Goal: Task Accomplishment & Management: Manage account settings

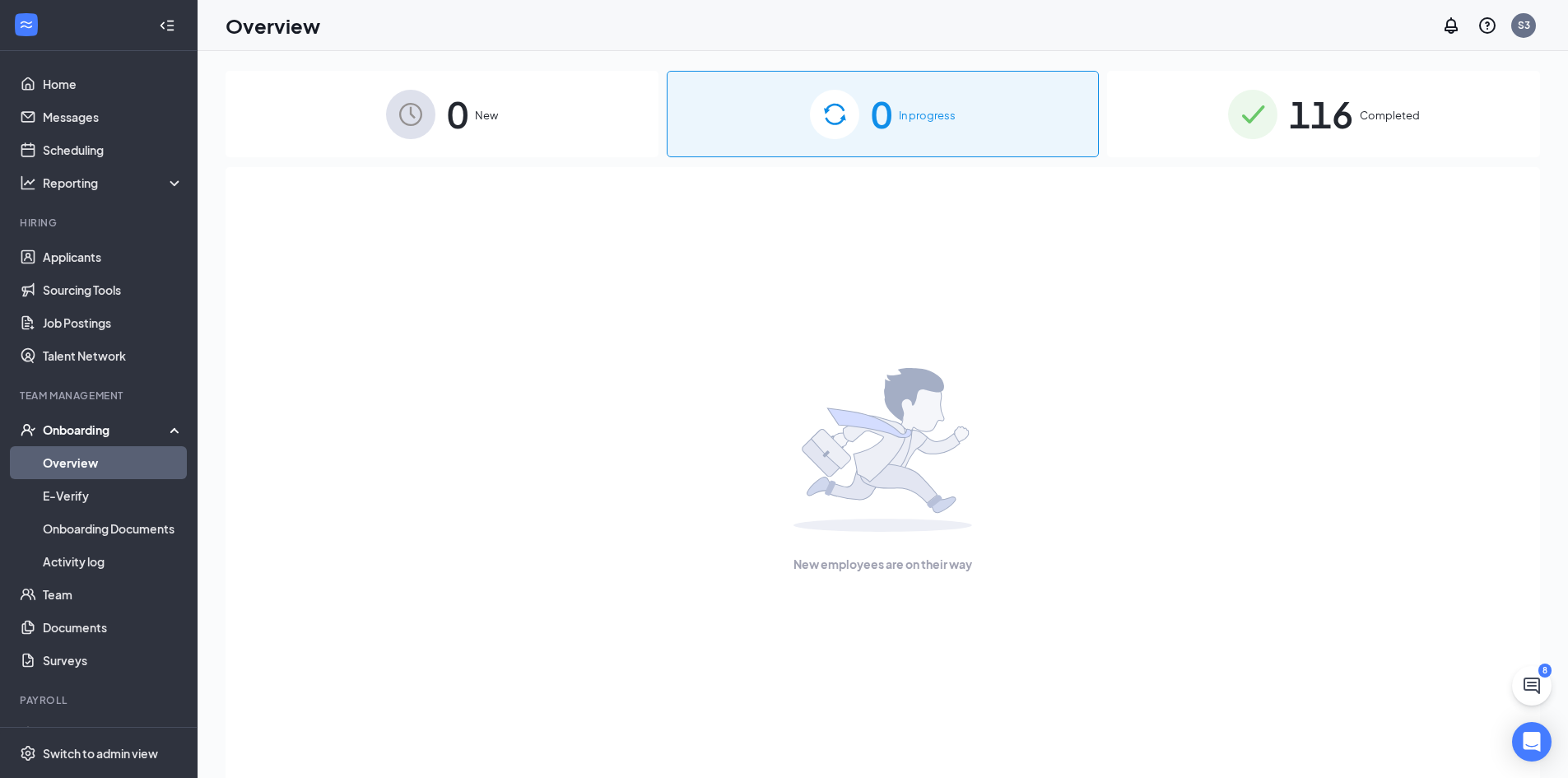
click at [1332, 116] on span "116" at bounding box center [1321, 114] width 65 height 57
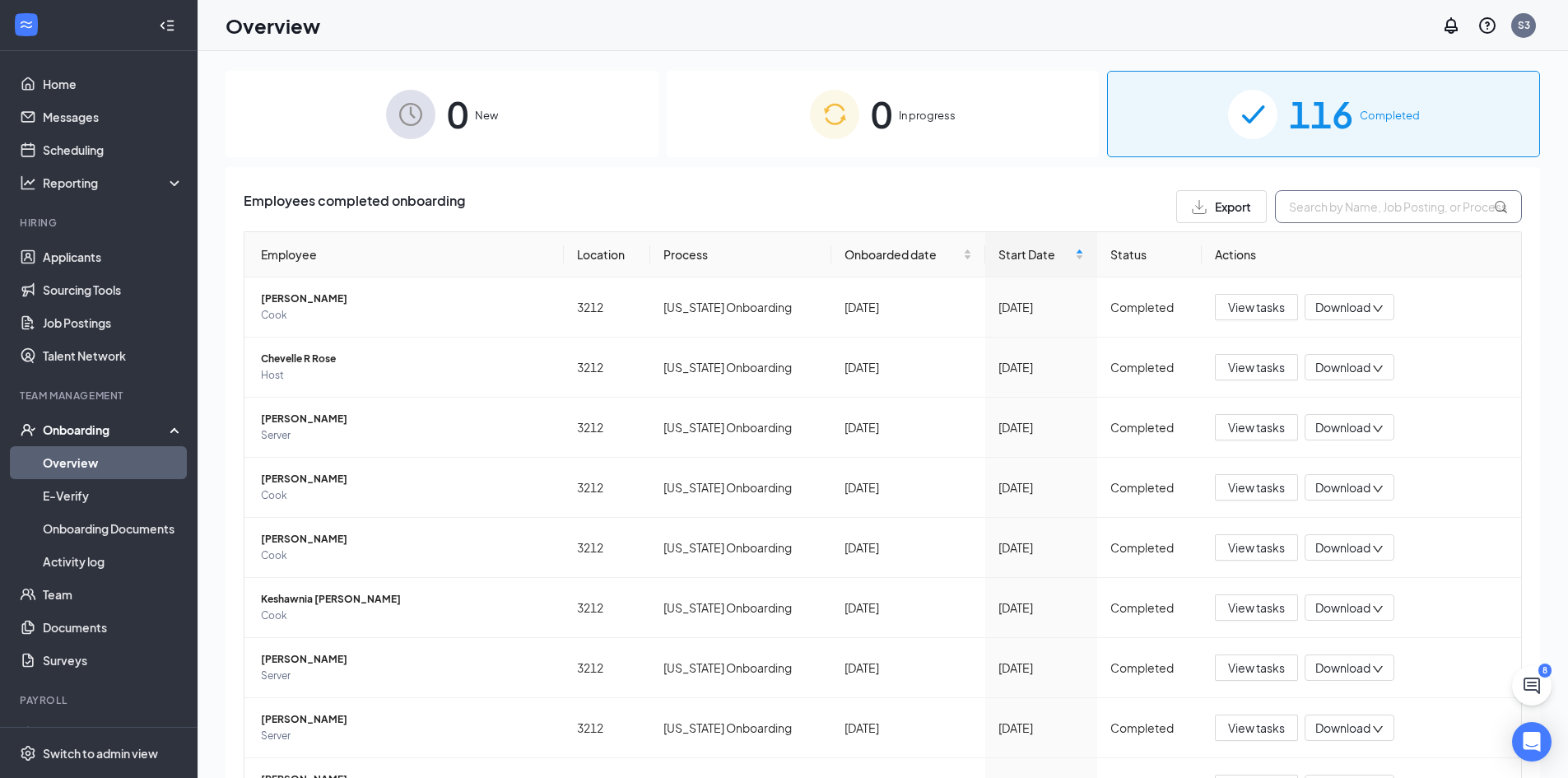
click at [1345, 209] on input "text" at bounding box center [1399, 207] width 247 height 33
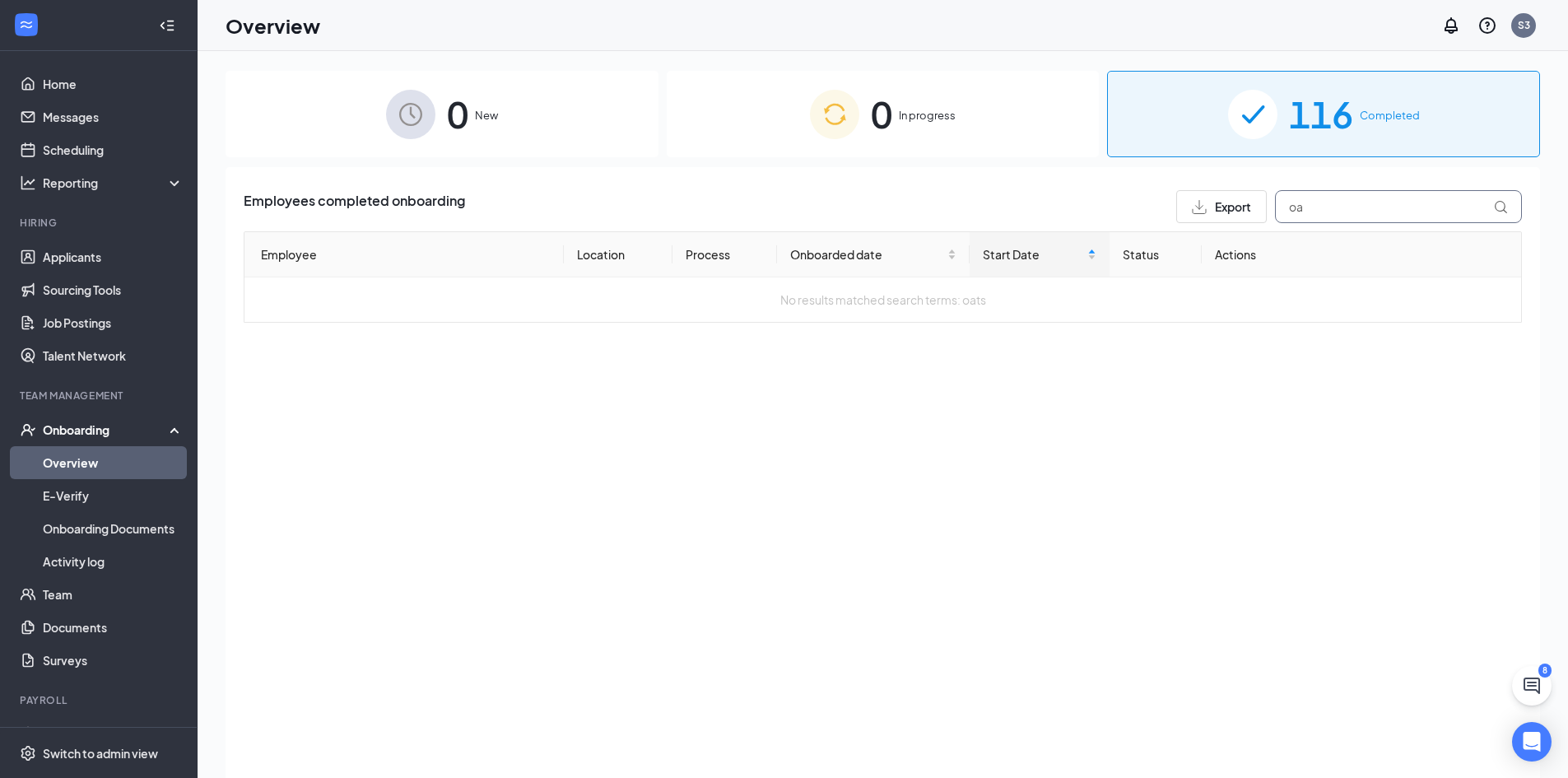
type input "o"
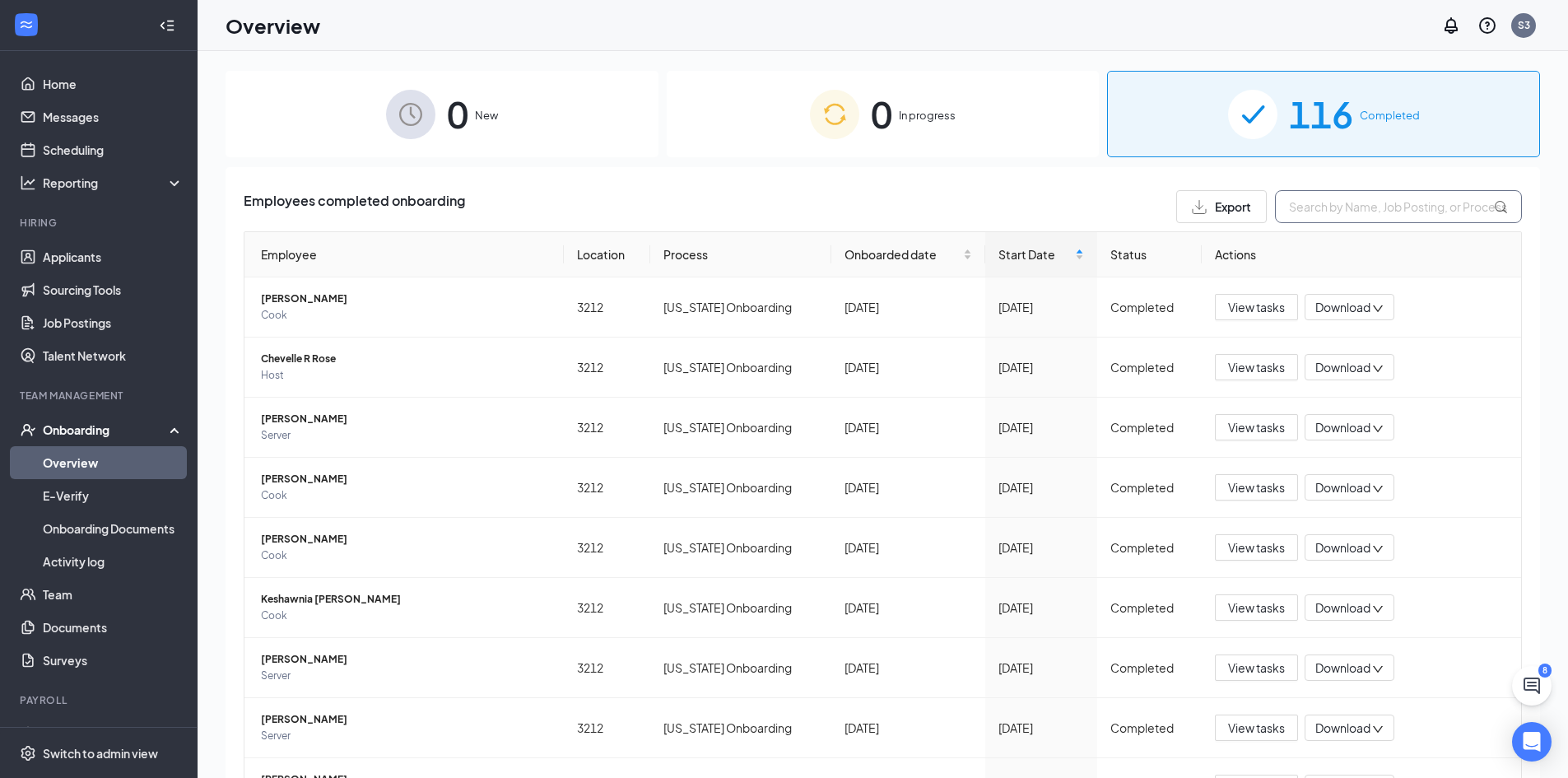
click at [1352, 207] on input "text" at bounding box center [1399, 207] width 247 height 33
type input "jaida"
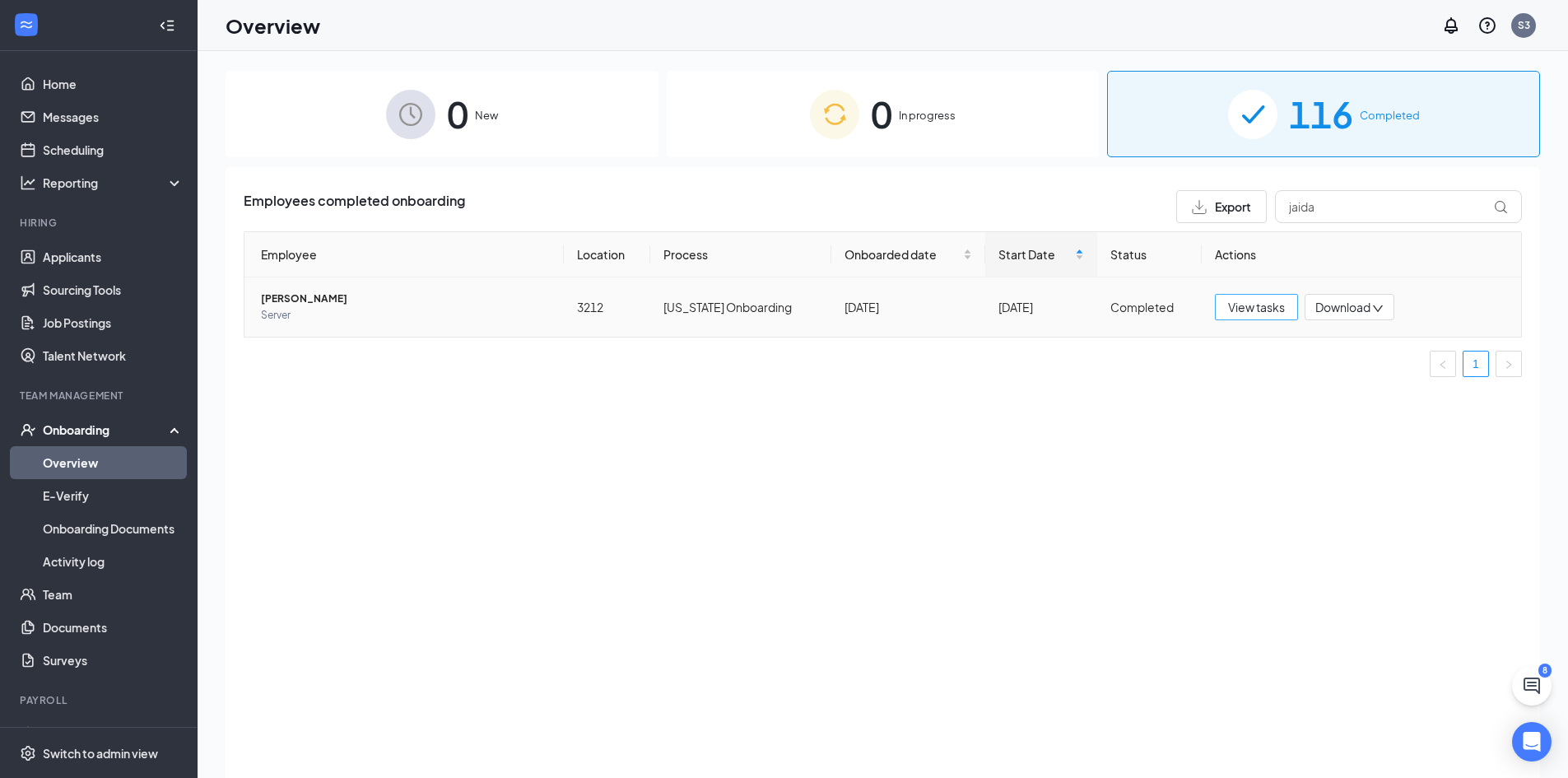
click at [1231, 300] on span "View tasks" at bounding box center [1257, 306] width 57 height 18
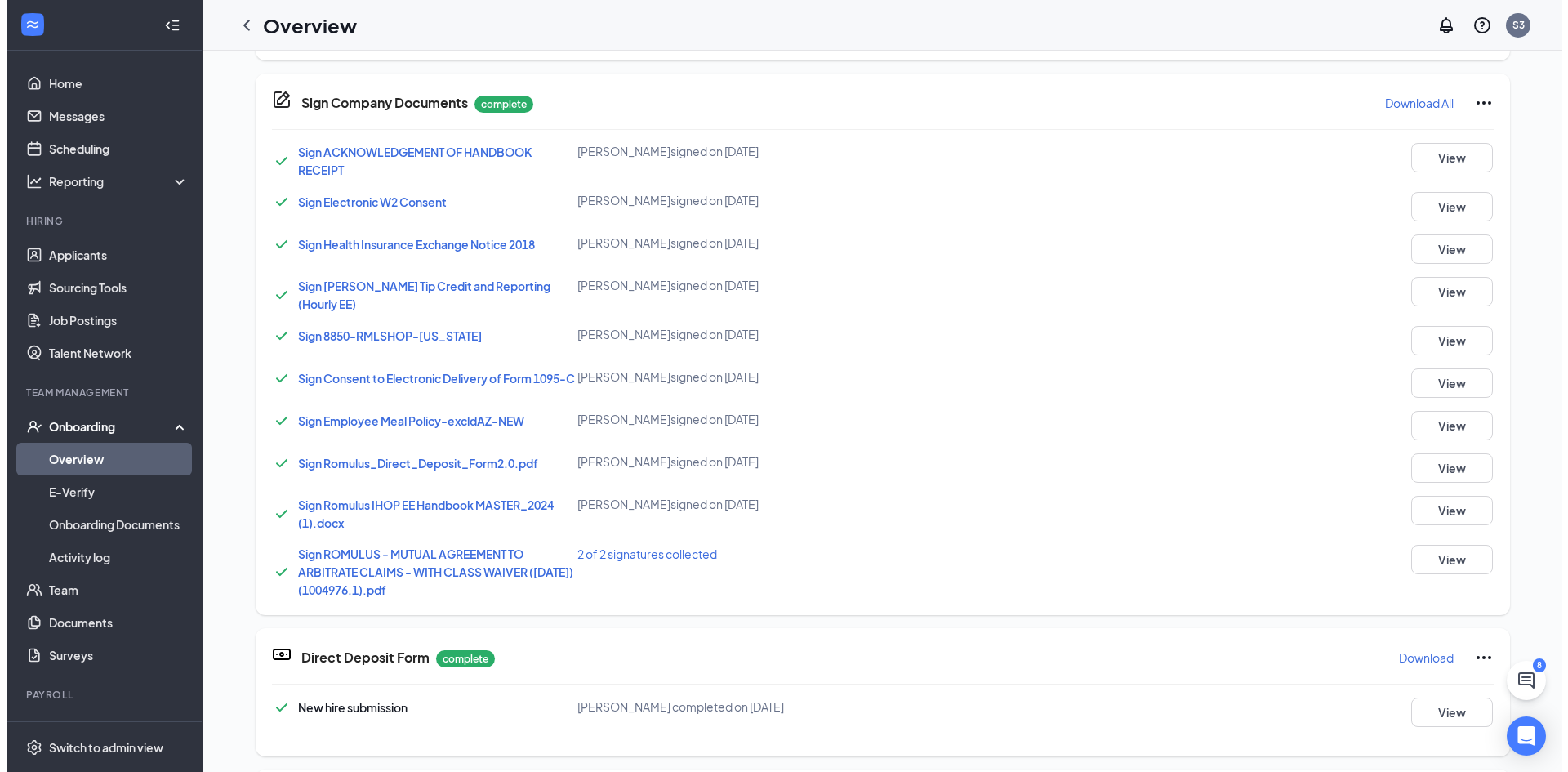
scroll to position [817, 0]
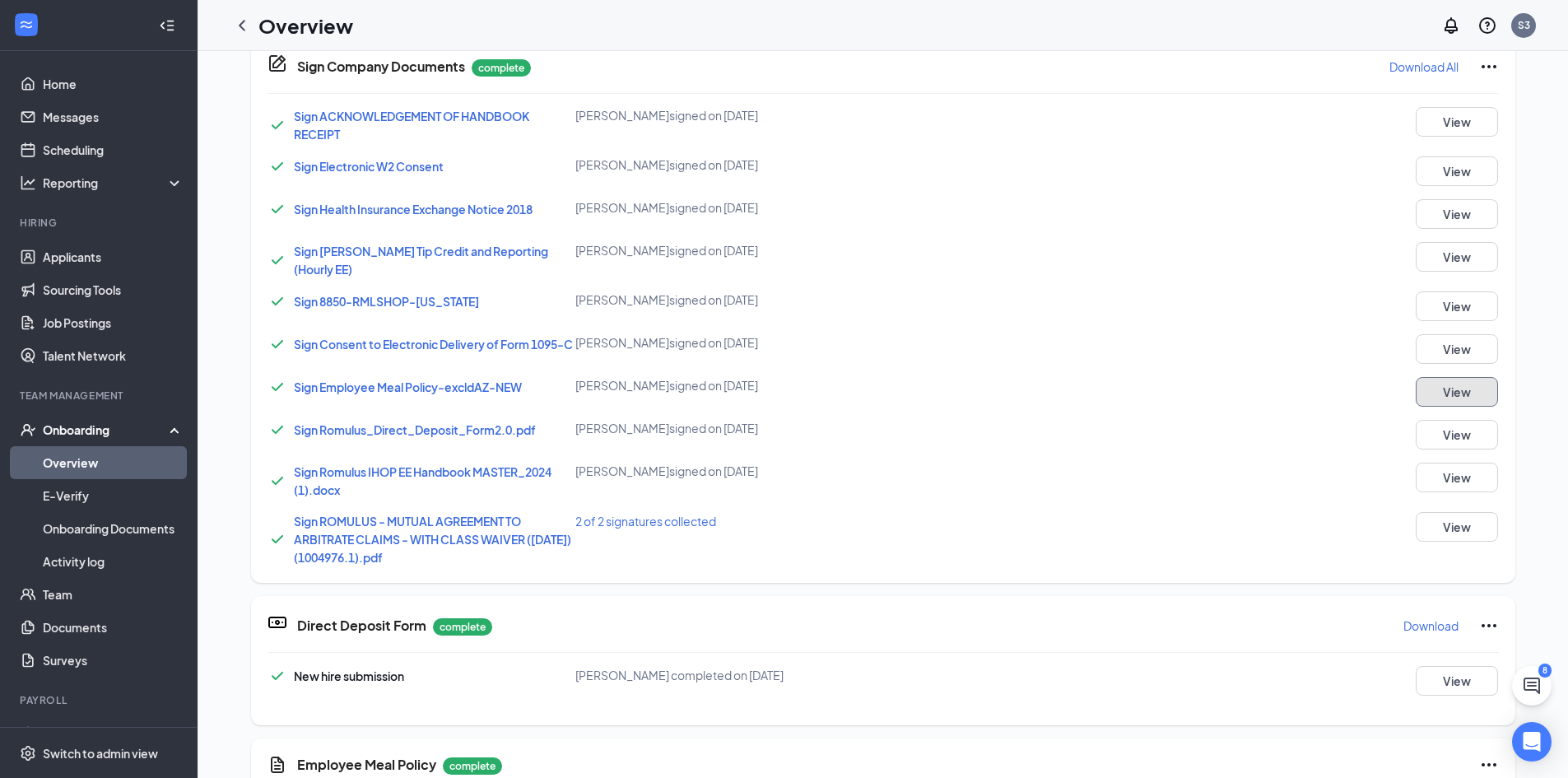
click at [1468, 393] on button "View" at bounding box center [1457, 391] width 82 height 30
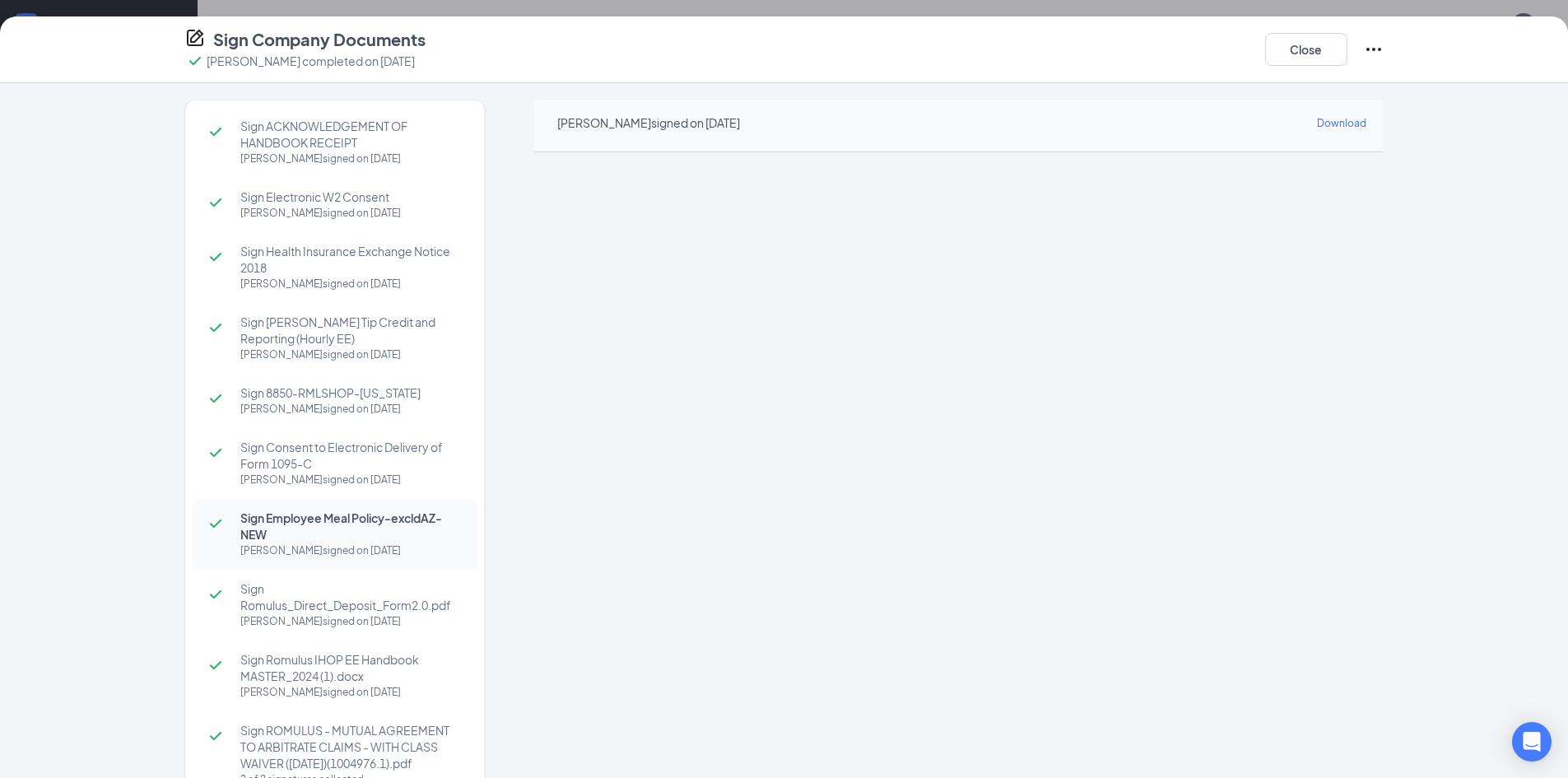
click at [1377, 50] on icon "Ellipses" at bounding box center [1373, 48] width 20 height 20
click at [1217, 105] on p "Select which documents need to be completed again" at bounding box center [1249, 108] width 220 height 33
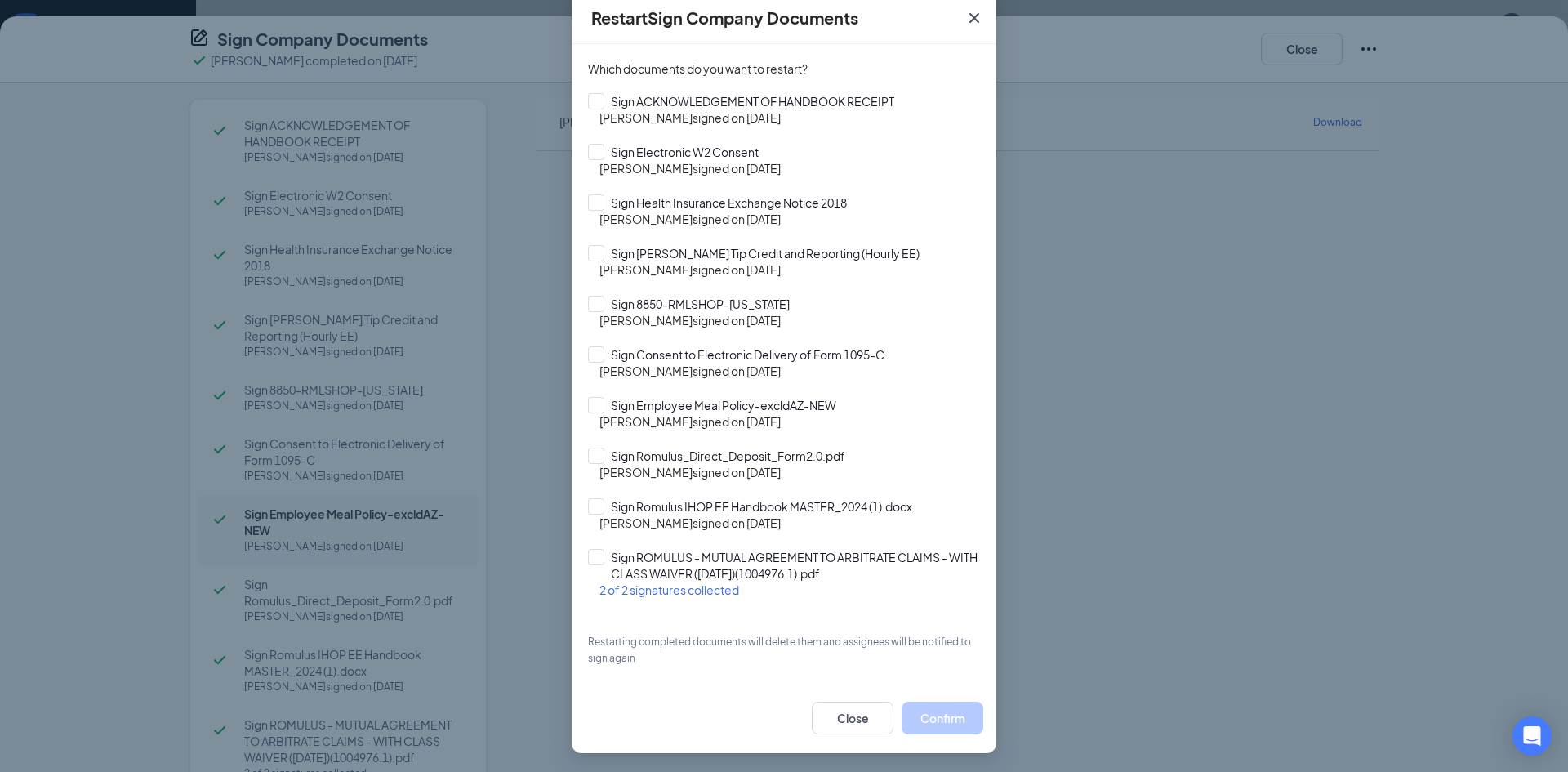
scroll to position [90, 0]
click at [591, 409] on input "Sign Employee Meal Policy-excldAZ-NEW" at bounding box center [784, 404] width 392 height 16
checkbox input "true"
click at [929, 717] on button "Confirm" at bounding box center [942, 717] width 82 height 33
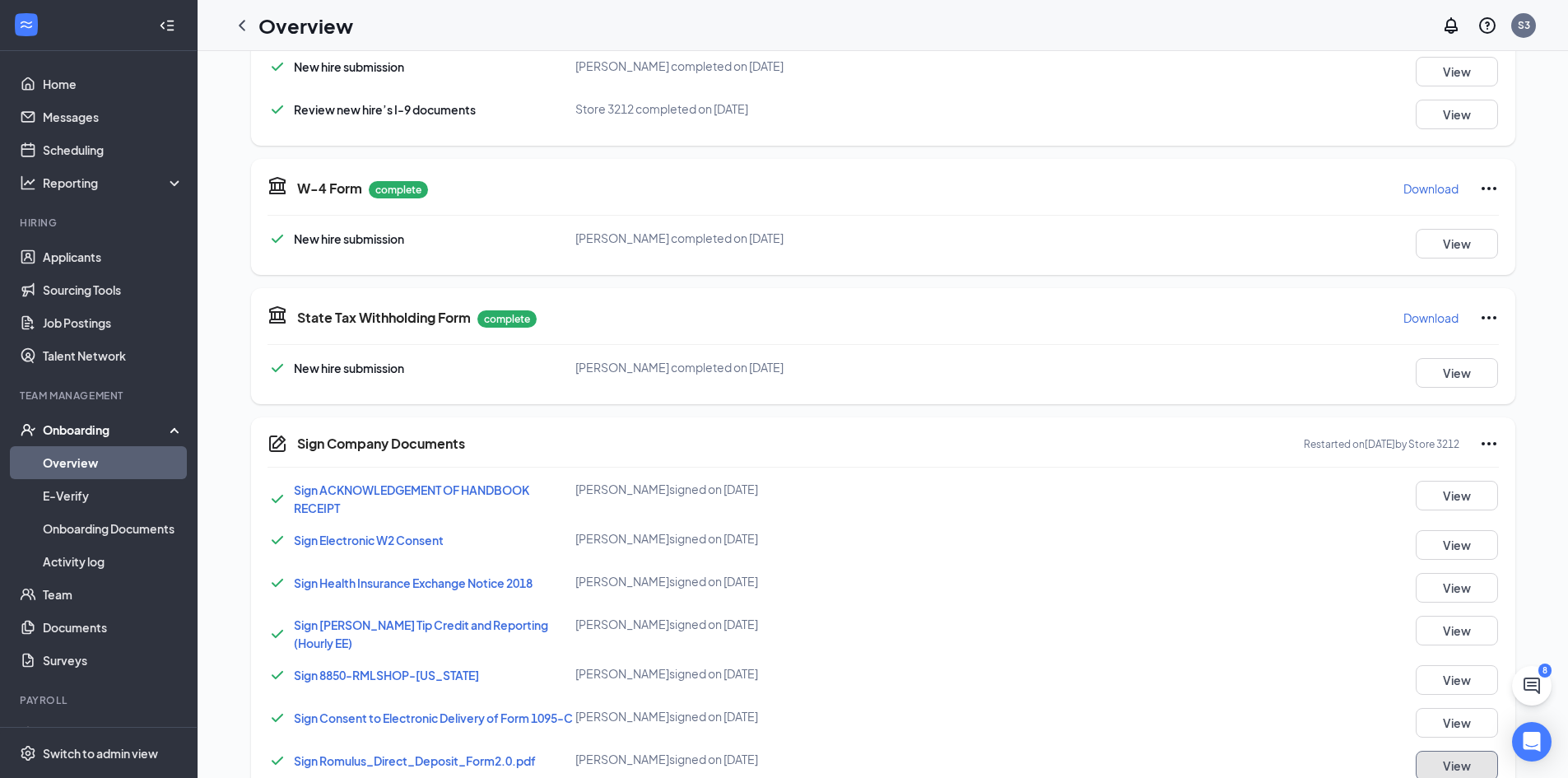
scroll to position [412, 0]
